Goal: Check status

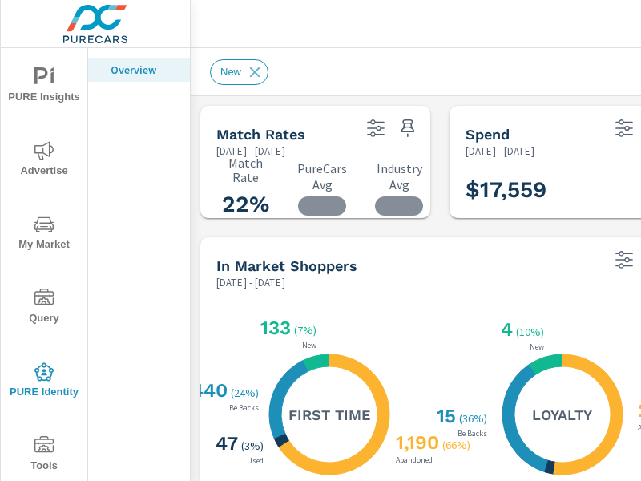
scroll to position [180, 0]
